Goal: Complete application form

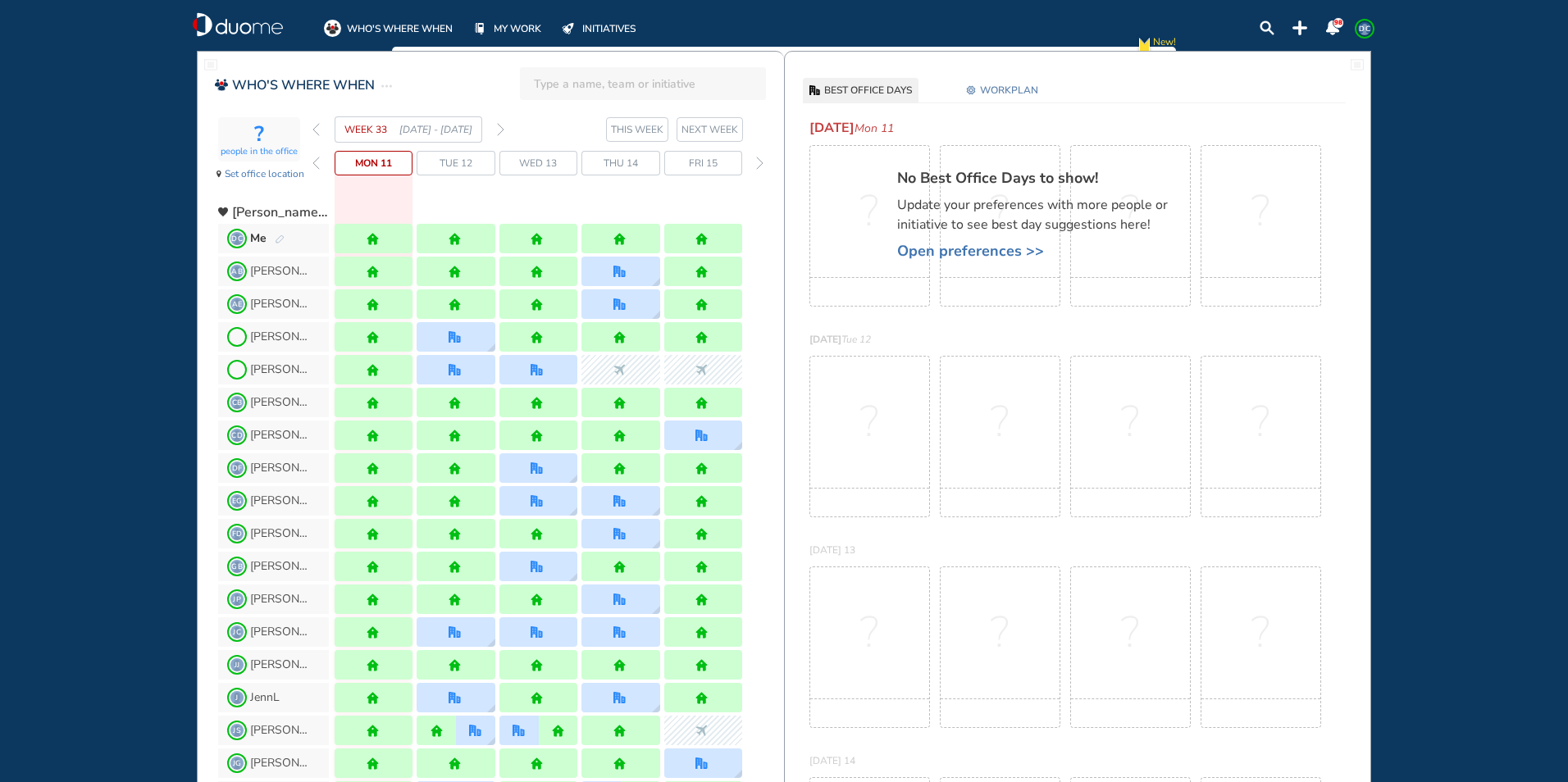
click at [501, 134] on img "forward week" at bounding box center [500, 130] width 8 height 13
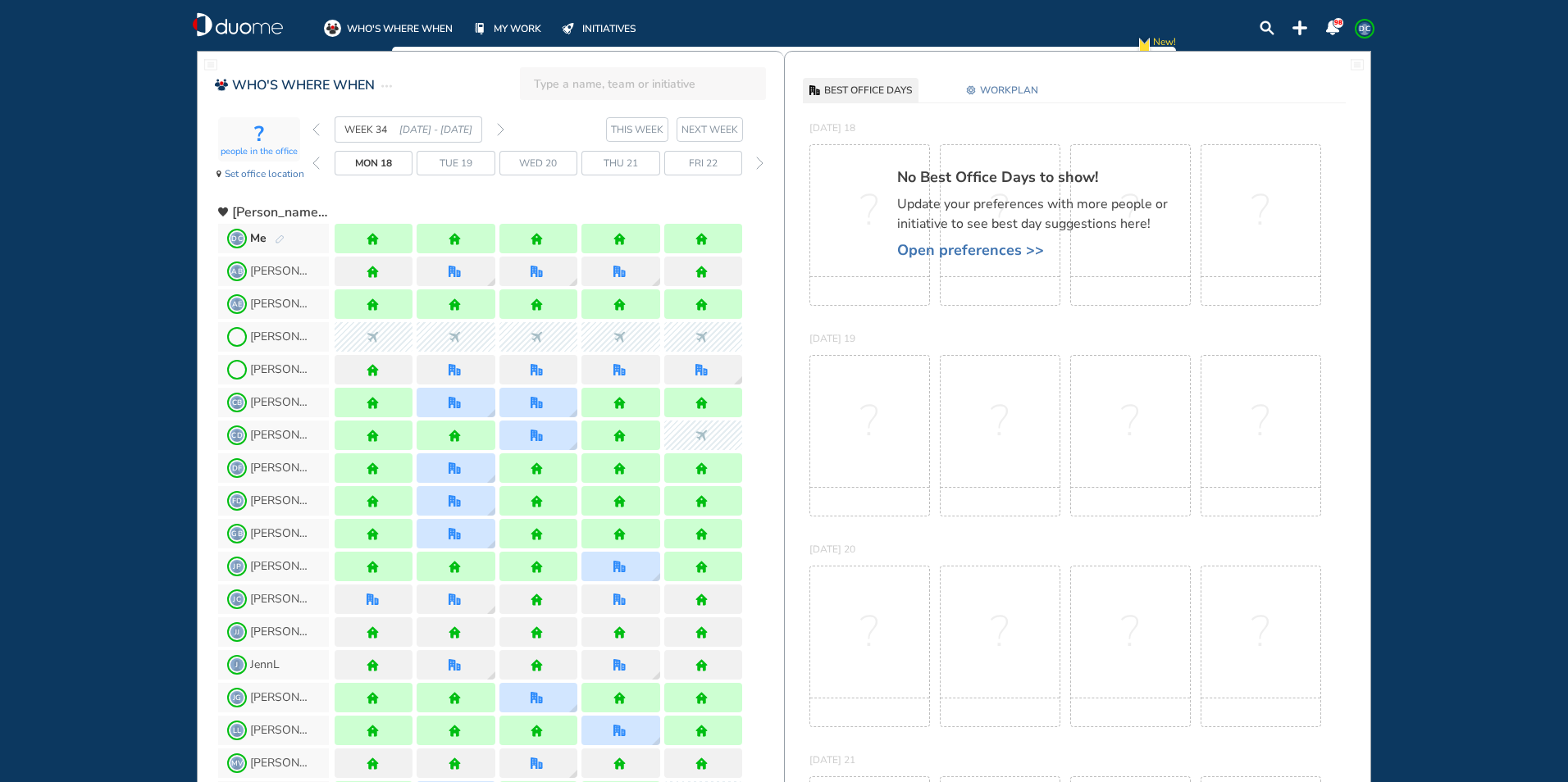
click at [501, 134] on img "forward week" at bounding box center [500, 130] width 8 height 13
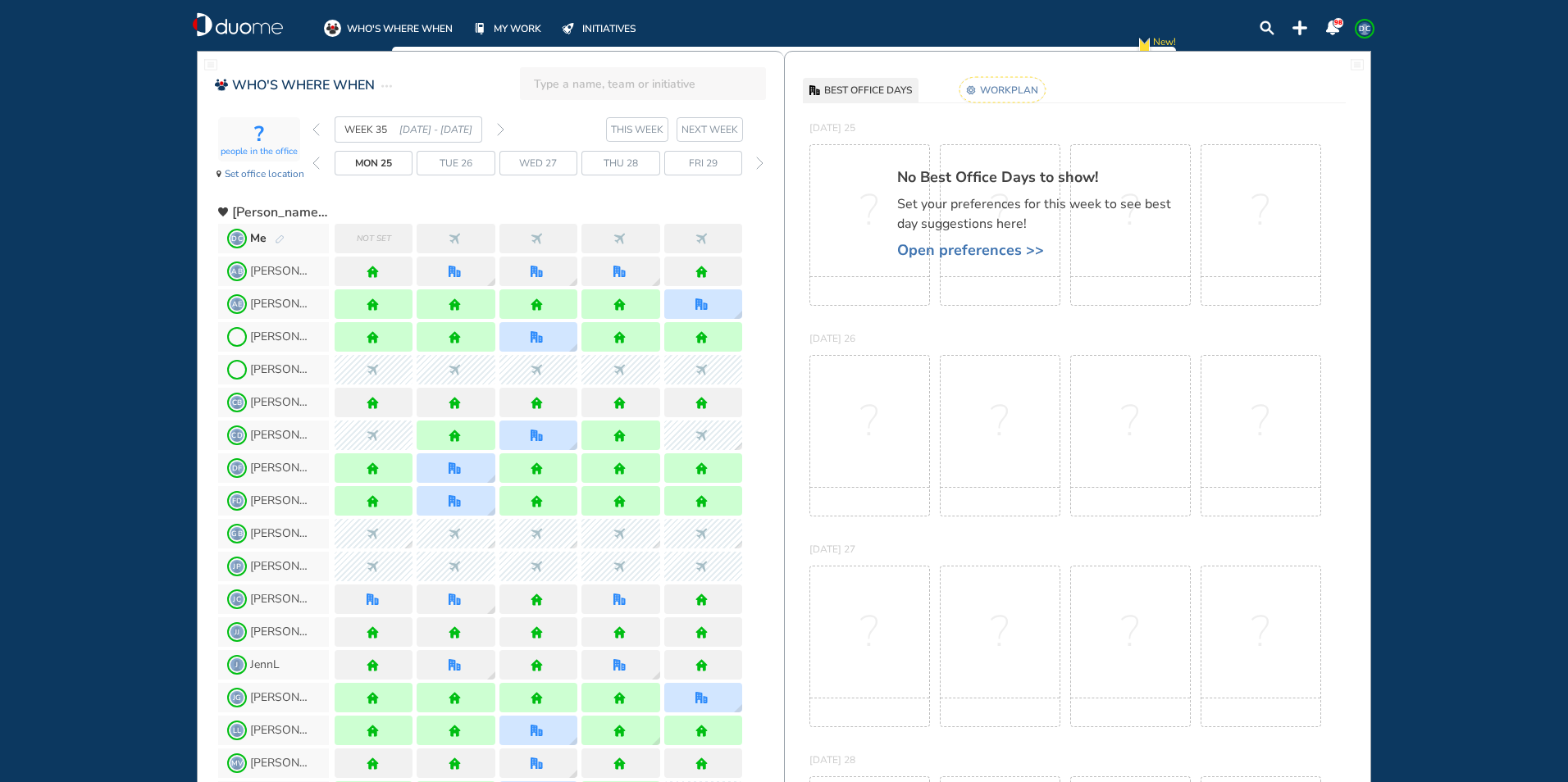
click at [278, 238] on img "pen-edit" at bounding box center [279, 240] width 10 height 11
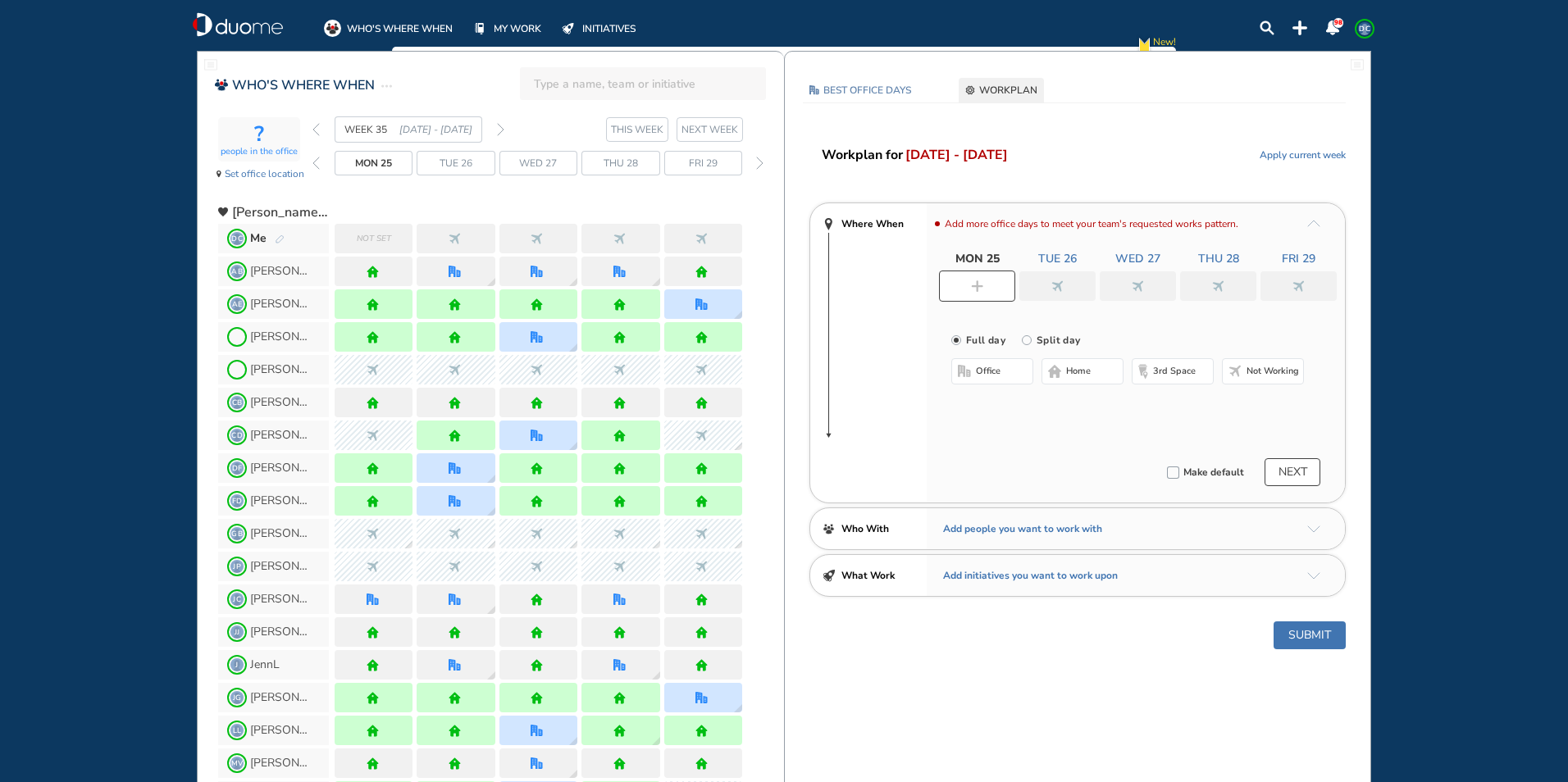
drag, startPoint x: 1101, startPoint y: 380, endPoint x: 1071, endPoint y: 298, distance: 87.3
click at [1101, 379] on button "home" at bounding box center [1082, 371] width 82 height 26
click at [1057, 296] on div at bounding box center [1057, 286] width 76 height 29
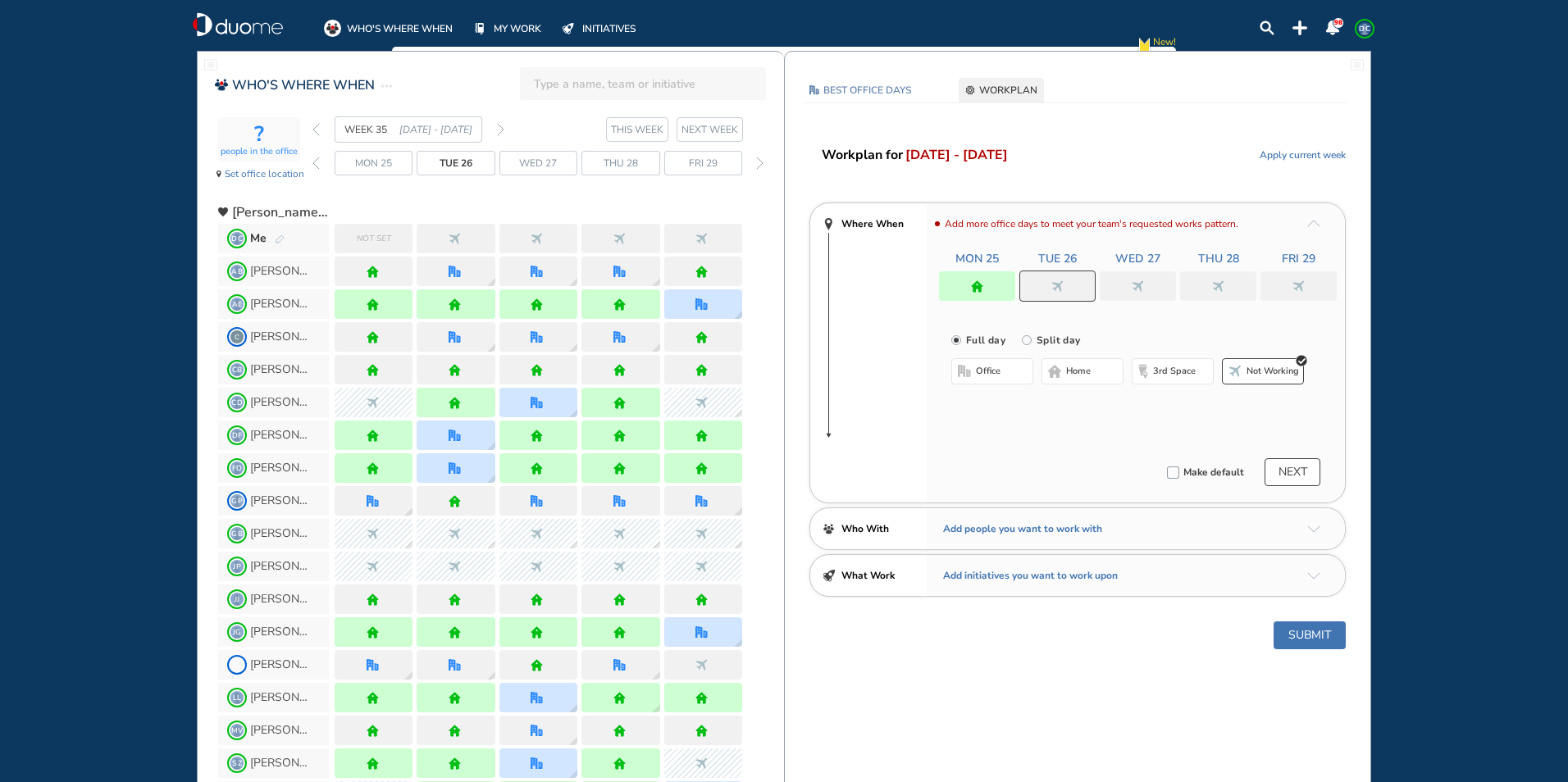
click at [1075, 367] on span "home" at bounding box center [1078, 372] width 24 height 13
click at [1135, 288] on img "nonworking" at bounding box center [1138, 286] width 13 height 13
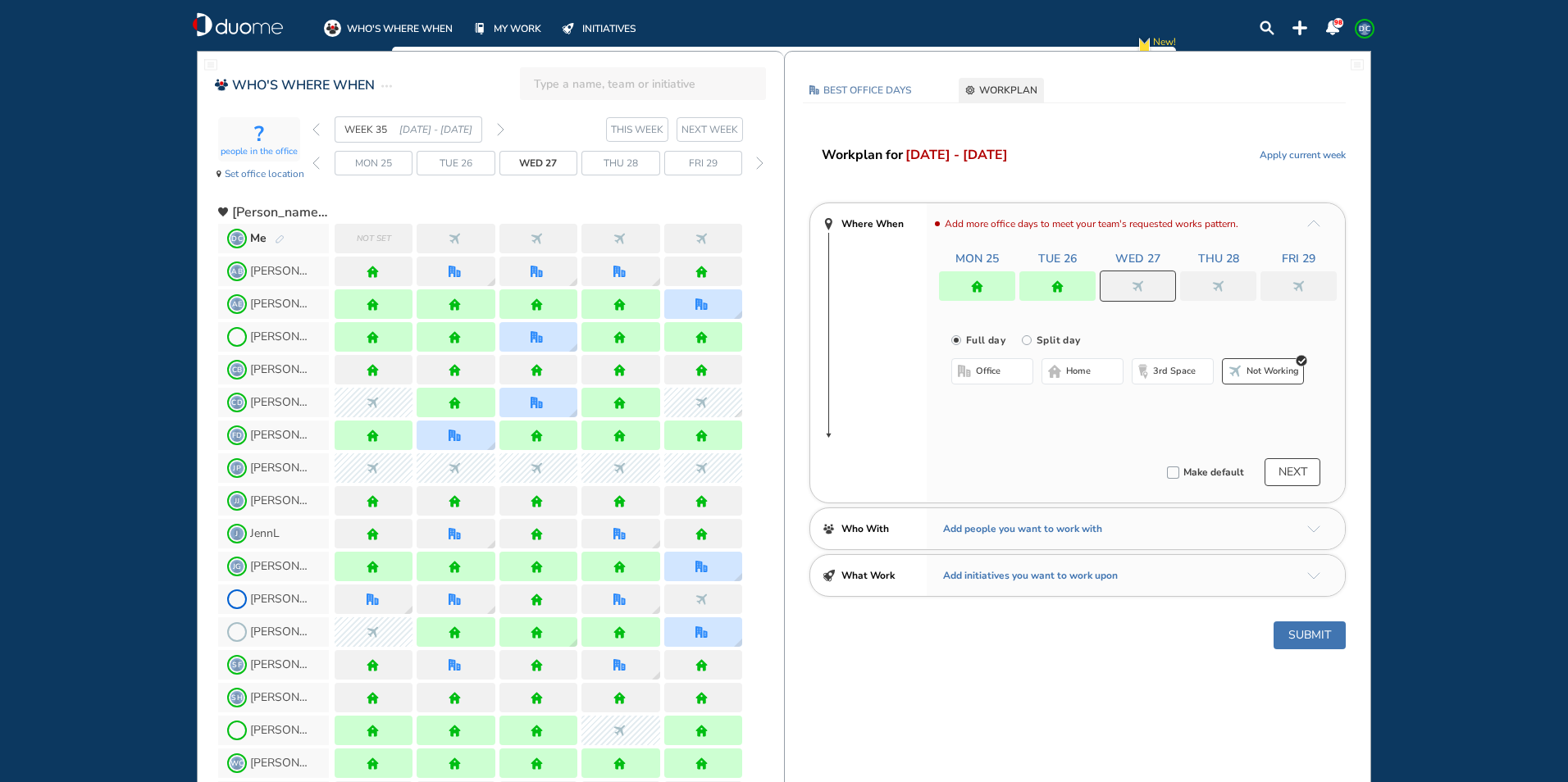
click at [1088, 365] on span "home" at bounding box center [1078, 372] width 24 height 13
click at [1216, 278] on div at bounding box center [1218, 286] width 76 height 29
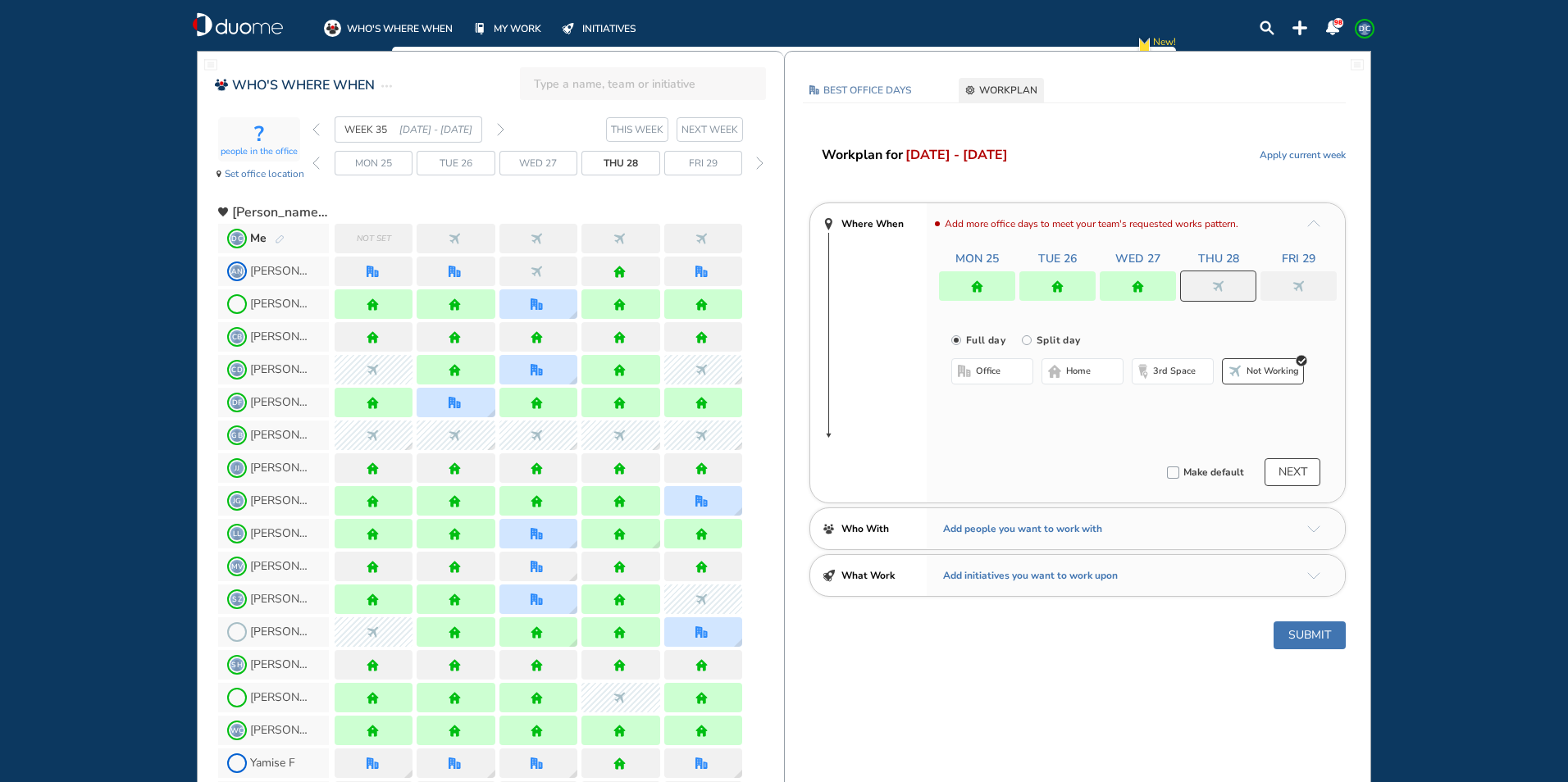
click at [1066, 367] on span "home" at bounding box center [1078, 372] width 24 height 13
click at [1294, 287] on img "nonworking" at bounding box center [1298, 286] width 13 height 13
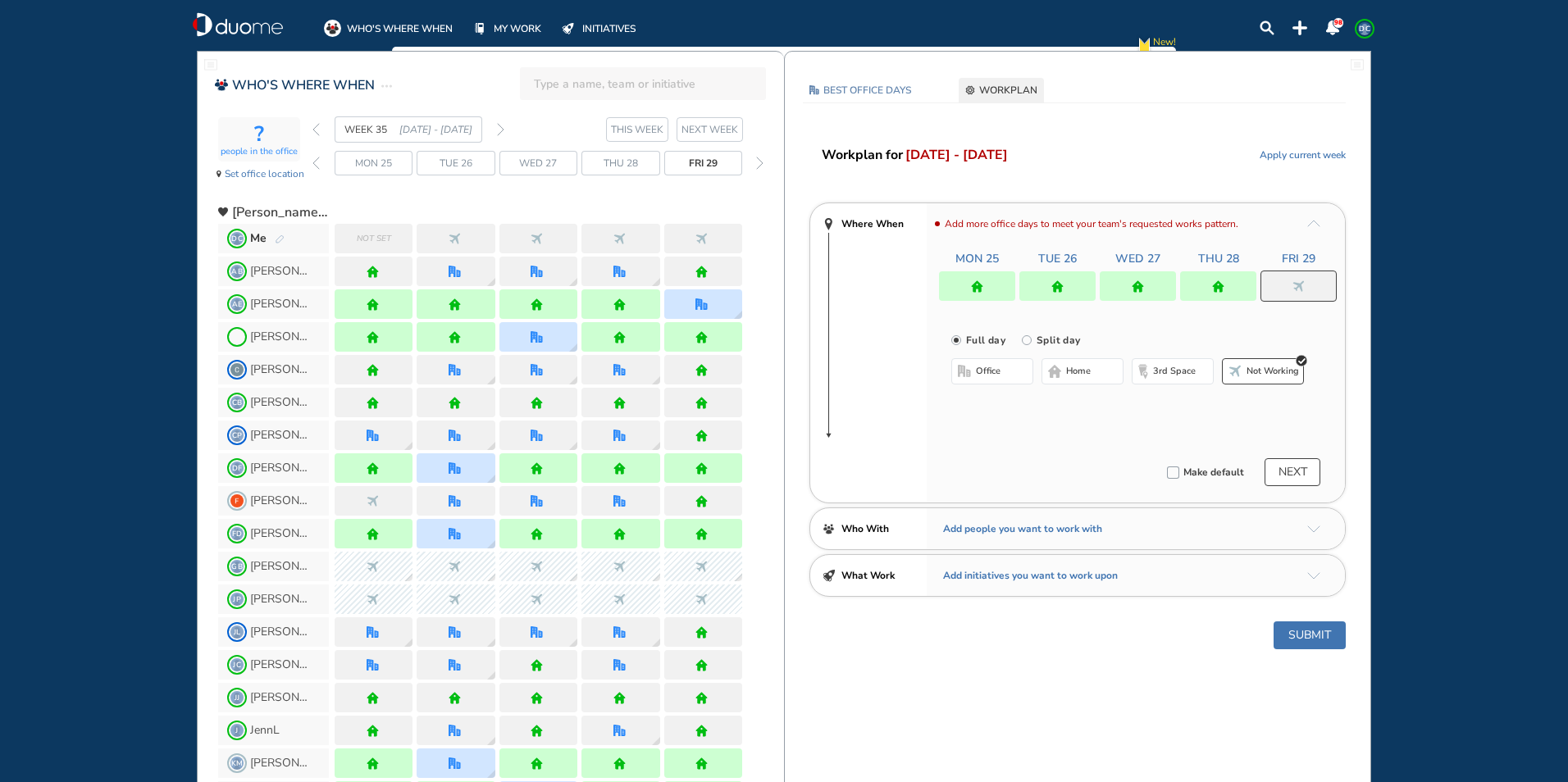
click at [1101, 373] on button "home" at bounding box center [1082, 371] width 82 height 26
click at [1317, 632] on button "Submit" at bounding box center [1310, 635] width 72 height 28
